Goal: Find specific page/section: Find specific page/section

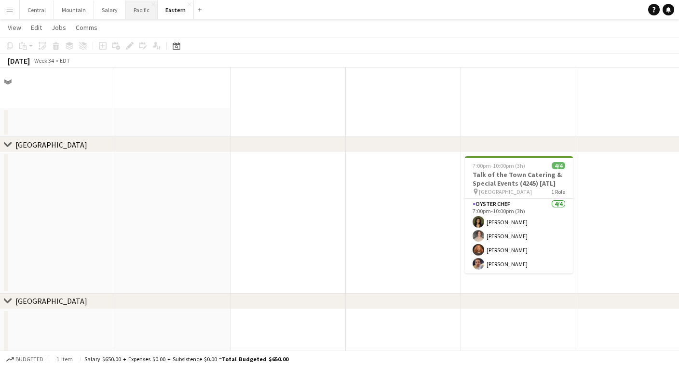
scroll to position [368, 0]
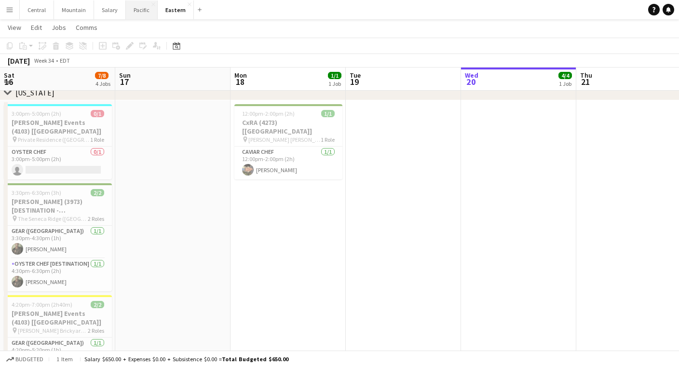
click at [141, 12] on button "Pacific Close" at bounding box center [142, 9] width 32 height 19
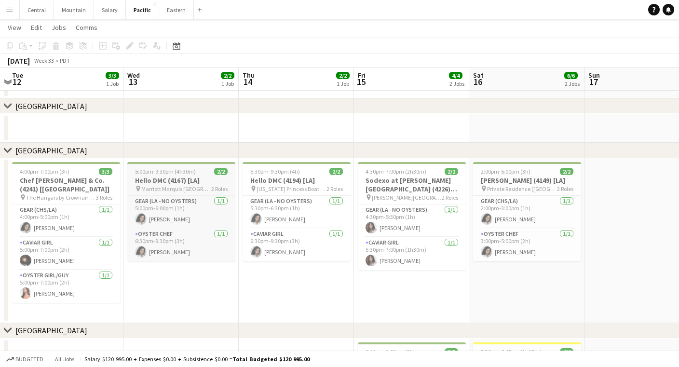
scroll to position [39, 0]
